Goal: Transaction & Acquisition: Obtain resource

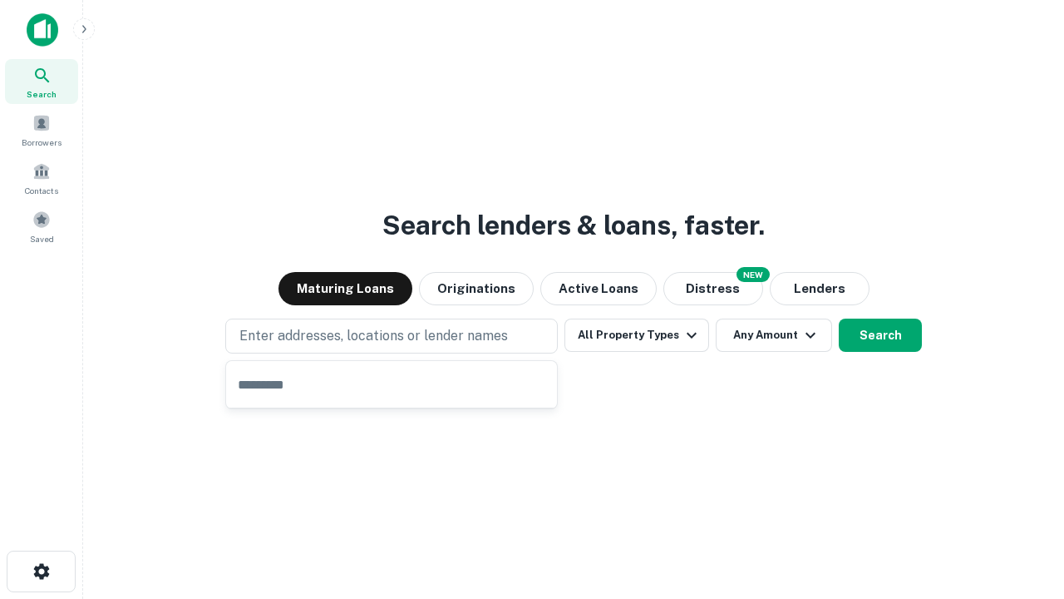
type input "**********"
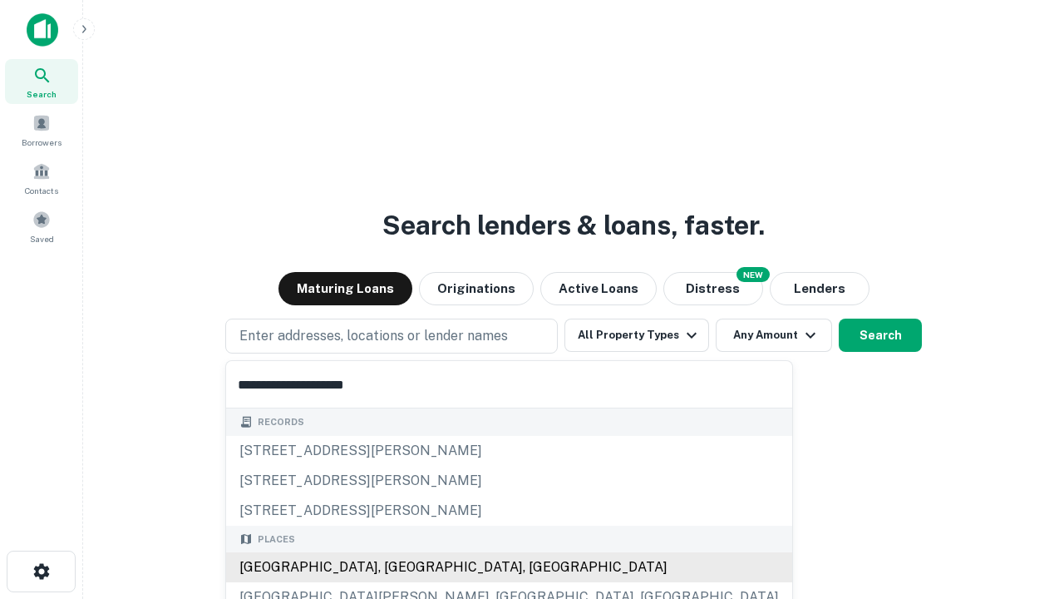
click at [397, 567] on div "[GEOGRAPHIC_DATA], [GEOGRAPHIC_DATA], [GEOGRAPHIC_DATA]" at bounding box center [509, 567] width 566 height 30
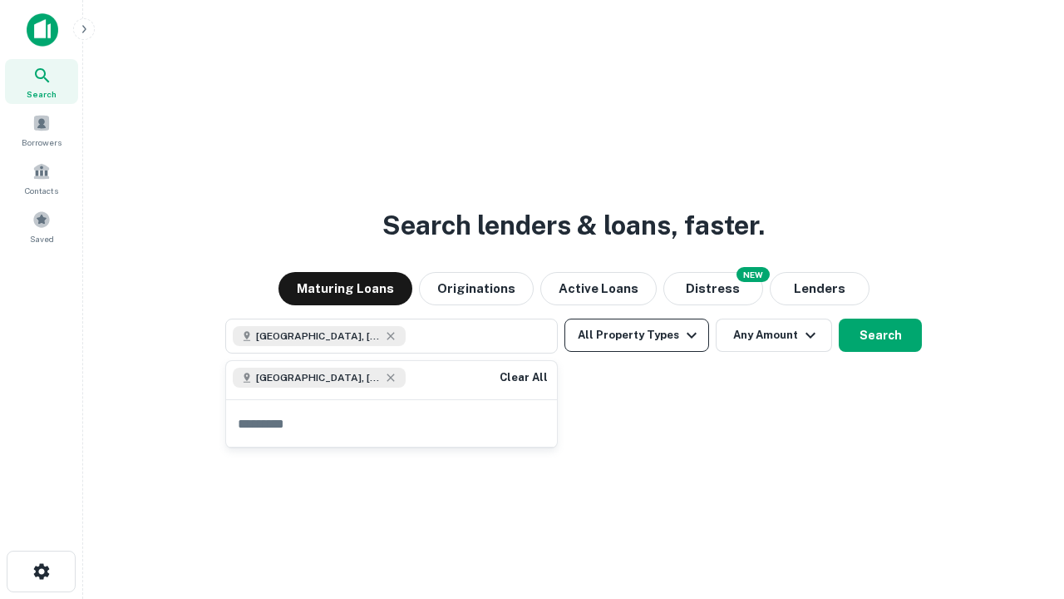
click at [637, 335] on button "All Property Types" at bounding box center [636, 334] width 145 height 33
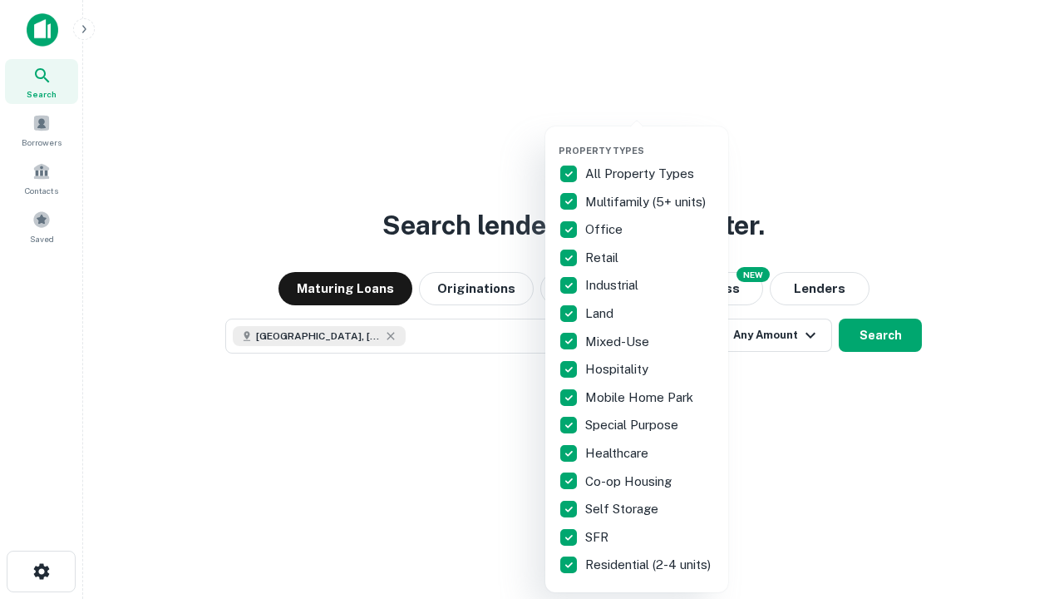
click at [650, 140] on button "button" at bounding box center [650, 140] width 183 height 1
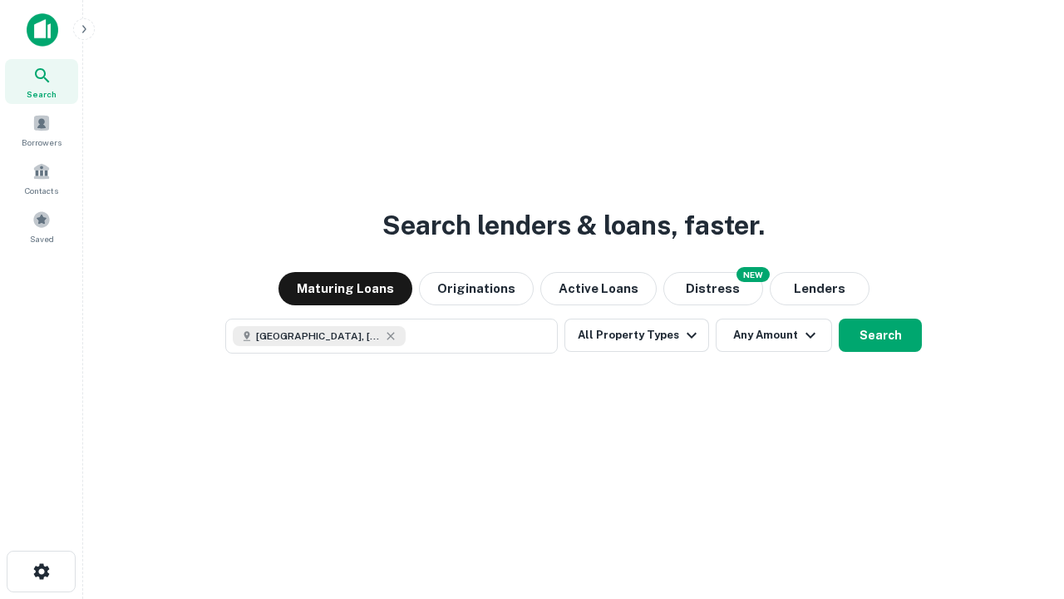
scroll to position [27, 0]
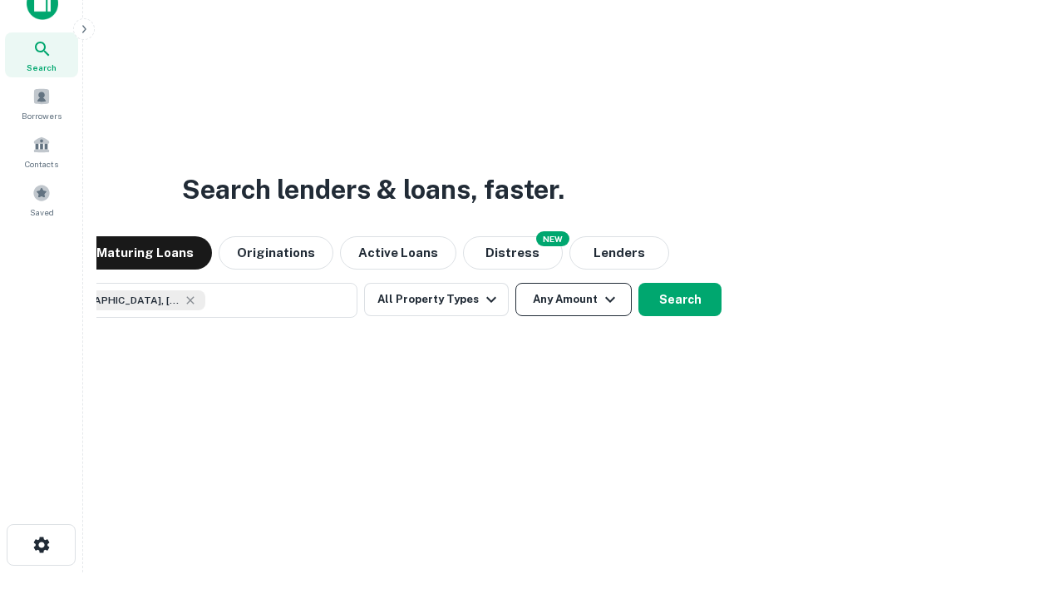
click at [515, 283] on button "Any Amount" at bounding box center [573, 299] width 116 height 33
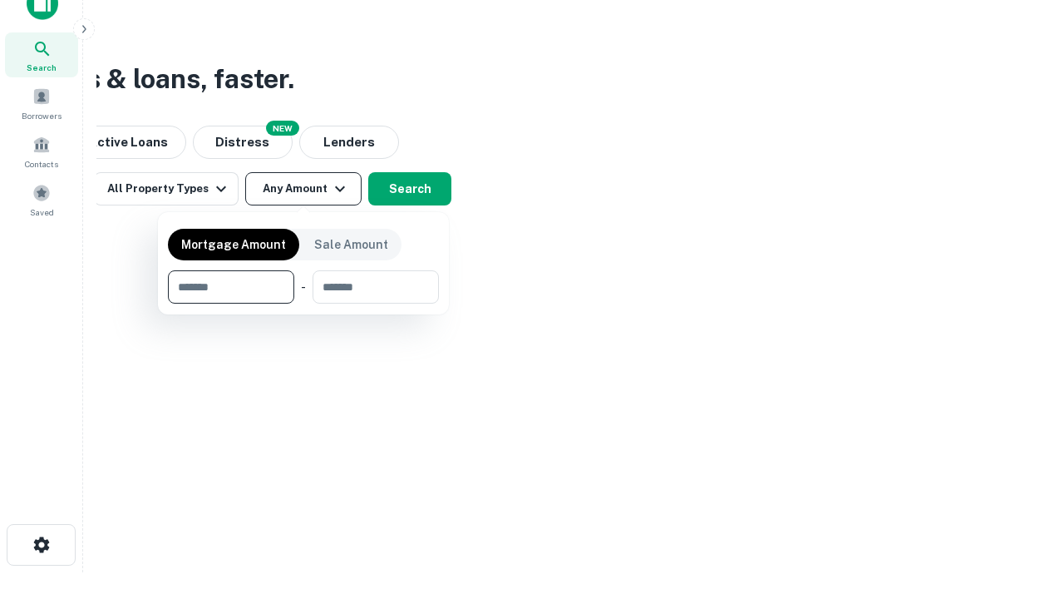
type input "*******"
click at [303, 303] on button "button" at bounding box center [303, 303] width 271 height 1
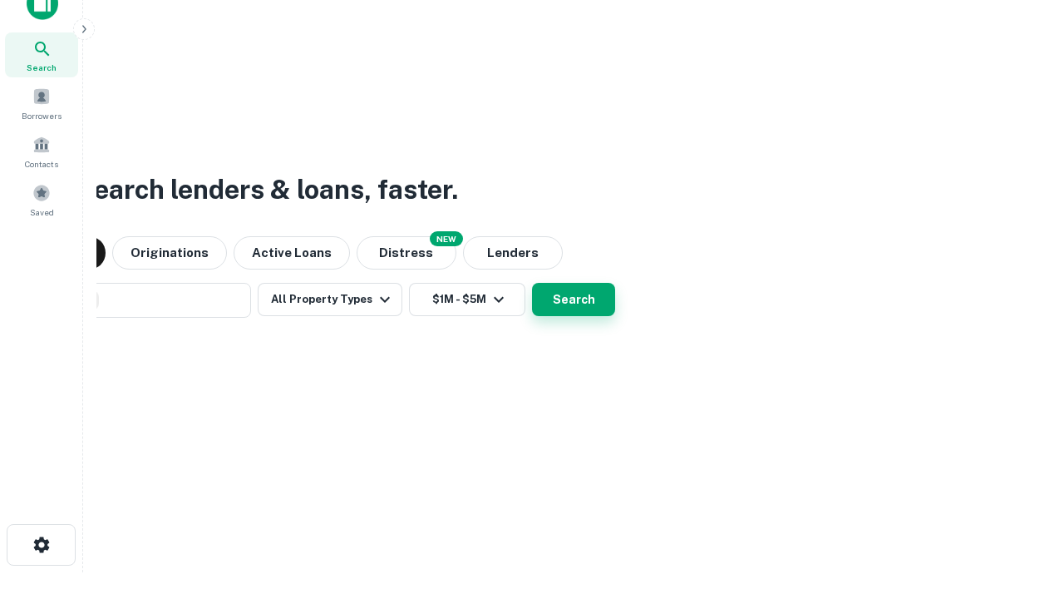
click at [532, 283] on button "Search" at bounding box center [573, 299] width 83 height 33
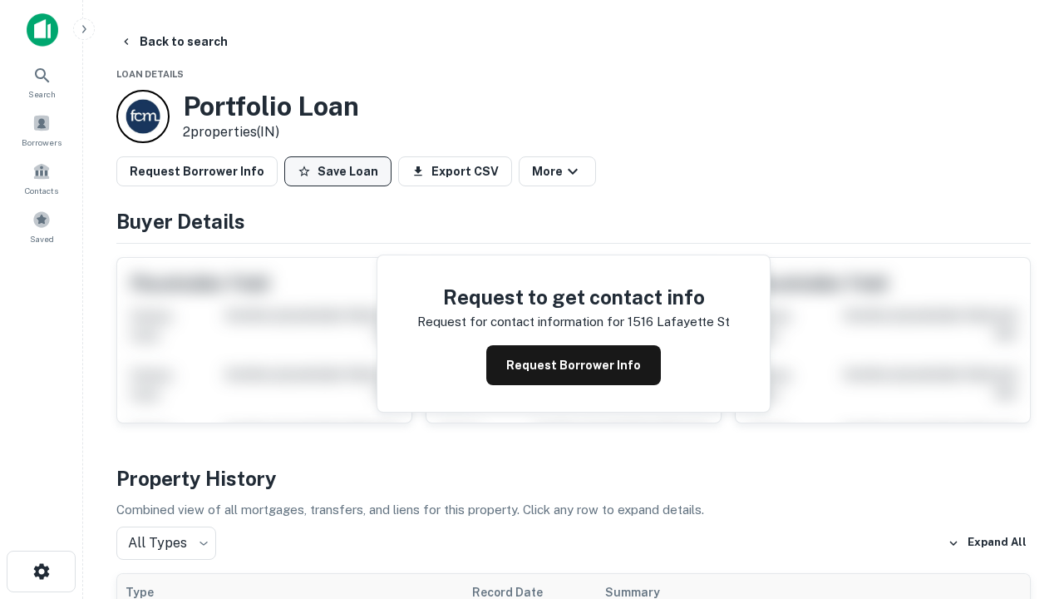
click at [338, 171] on button "Save Loan" at bounding box center [337, 171] width 107 height 30
click at [342, 171] on button "Loan Saved" at bounding box center [341, 171] width 115 height 30
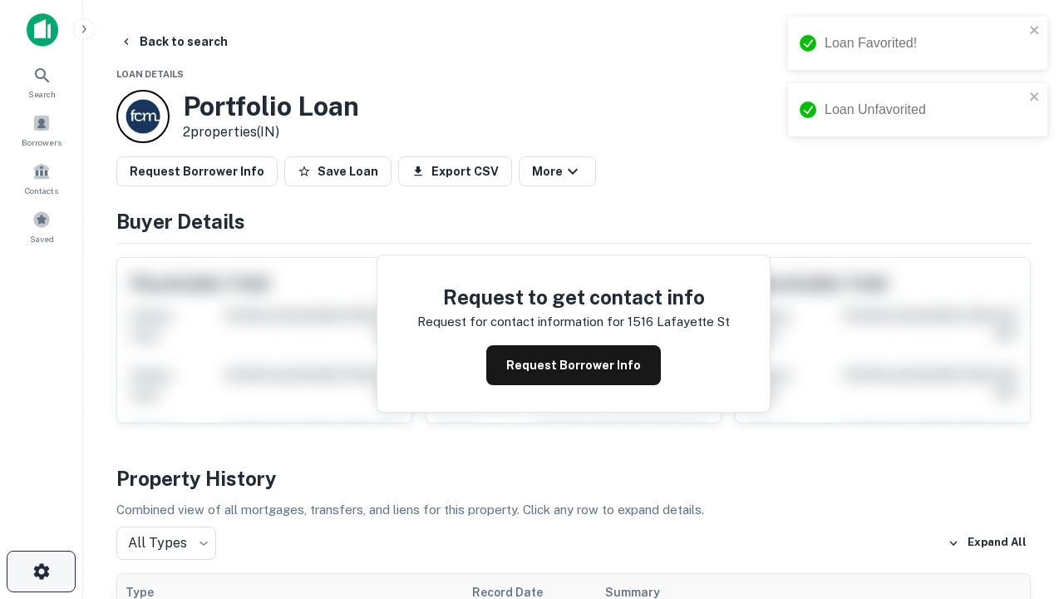
click at [41, 571] on icon "button" at bounding box center [42, 571] width 20 height 20
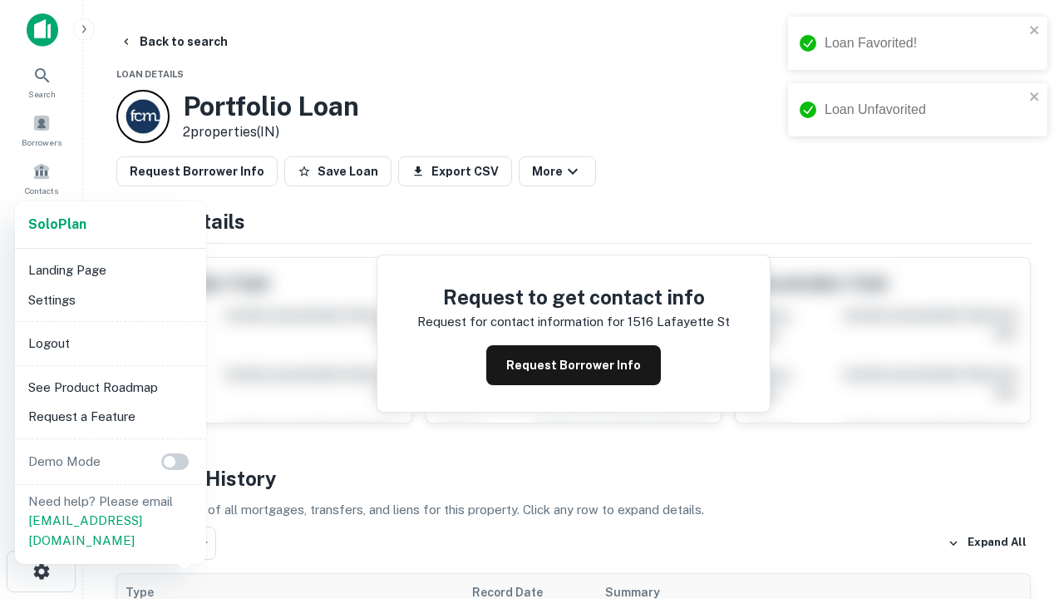
click at [110, 343] on li "Logout" at bounding box center [111, 343] width 178 height 30
